Goal: Transaction & Acquisition: Purchase product/service

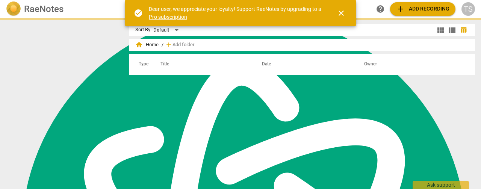
scroll to position [3019, 0]
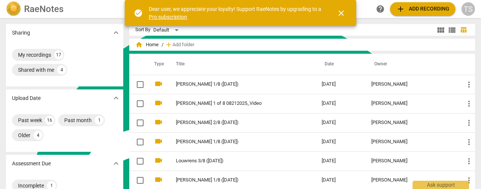
click at [423, 8] on span "add Add recording" at bounding box center [422, 9] width 53 height 9
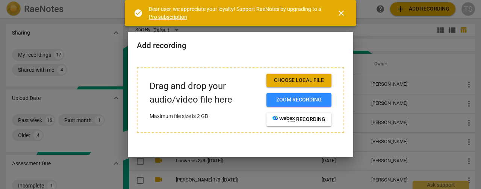
click at [333, 9] on span "close" at bounding box center [341, 13] width 18 height 9
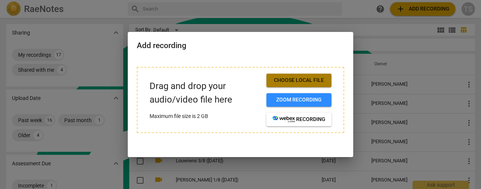
click at [324, 86] on button "Choose local file" at bounding box center [298, 81] width 65 height 14
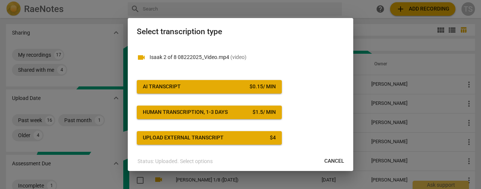
click at [198, 86] on span "AI Transcript $ 0.15 / min" at bounding box center [209, 87] width 133 height 8
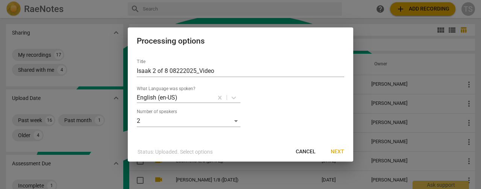
click at [327, 148] on button "Next" at bounding box center [338, 152] width 26 height 14
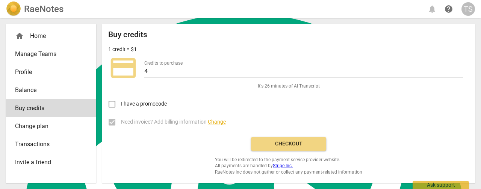
click at [299, 139] on button "Checkout" at bounding box center [288, 144] width 75 height 14
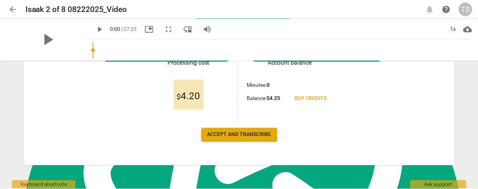
scroll to position [150, 0]
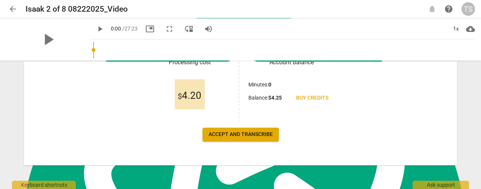
click at [255, 133] on span "Accept and transcribe" at bounding box center [241, 135] width 64 height 8
